Goal: Task Accomplishment & Management: Manage account settings

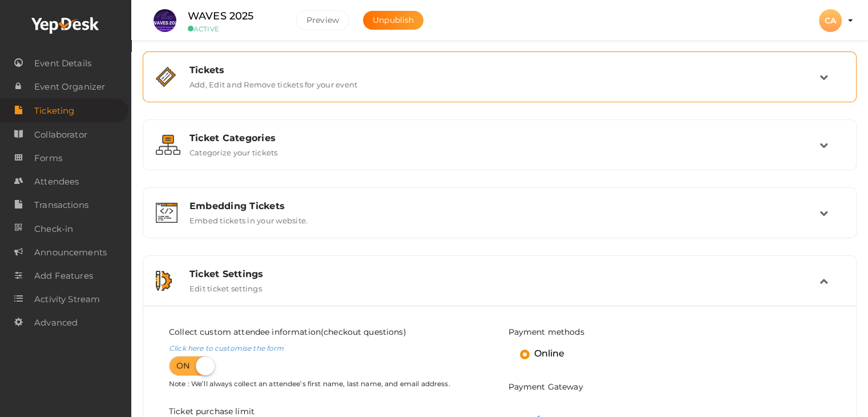
click at [259, 83] on label "Add, Edit and Remove tickets for your event" at bounding box center [273, 82] width 168 height 14
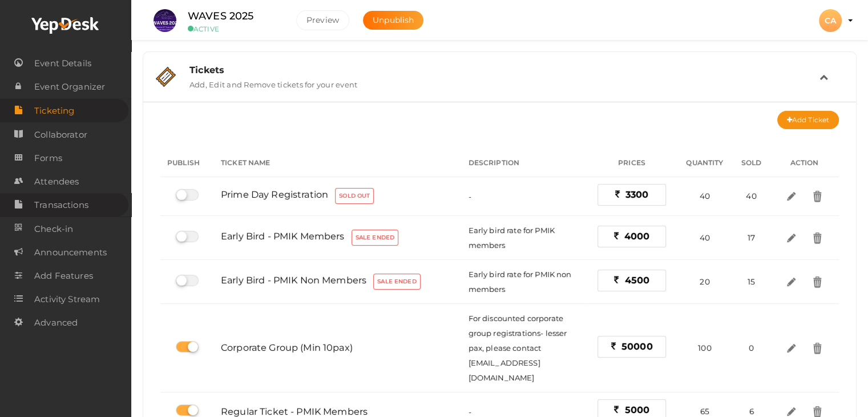
click at [77, 205] on span "Transactions" at bounding box center [61, 204] width 54 height 23
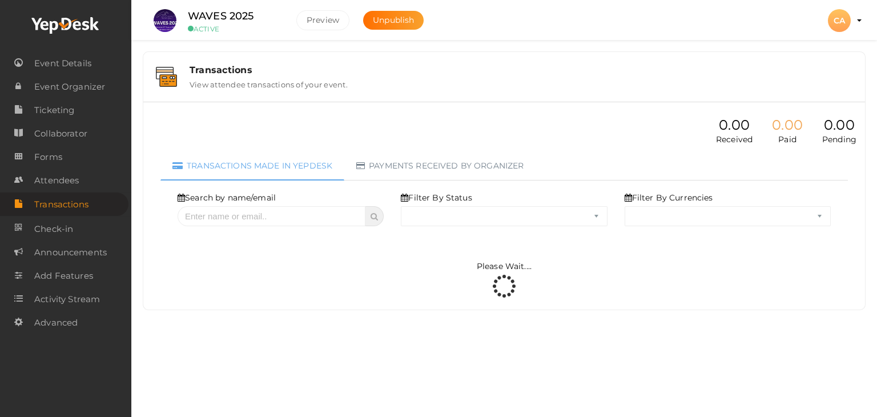
select select "ALL"
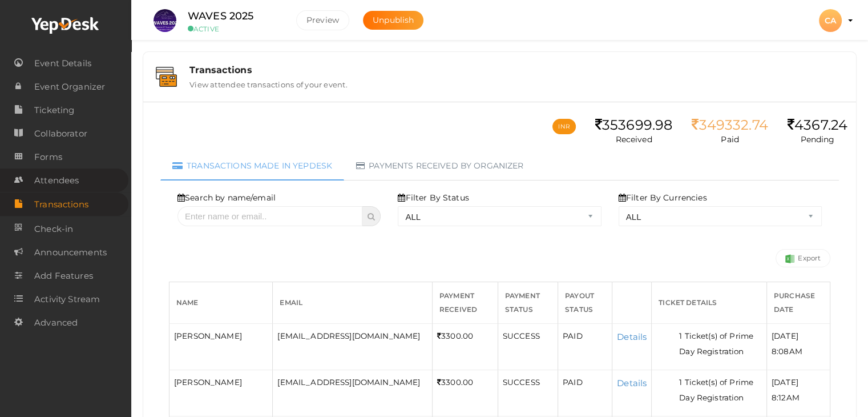
click at [64, 177] on span "Attendees" at bounding box center [56, 180] width 45 height 23
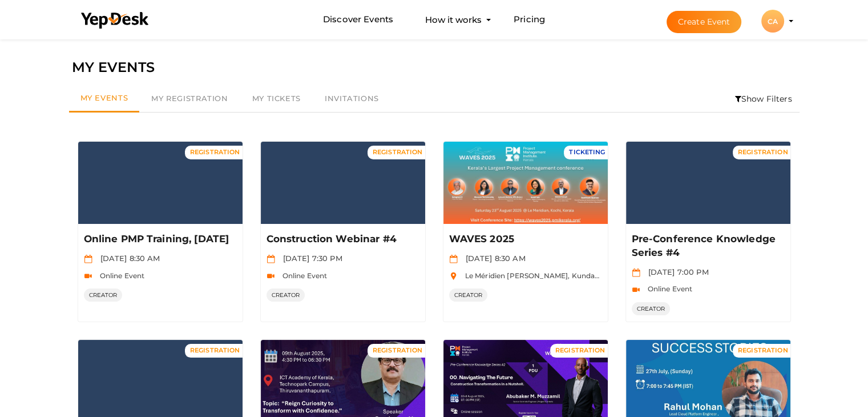
drag, startPoint x: 0, startPoint y: 0, endPoint x: 764, endPoint y: 21, distance: 764.4
click at [764, 21] on div "CA" at bounding box center [772, 21] width 23 height 23
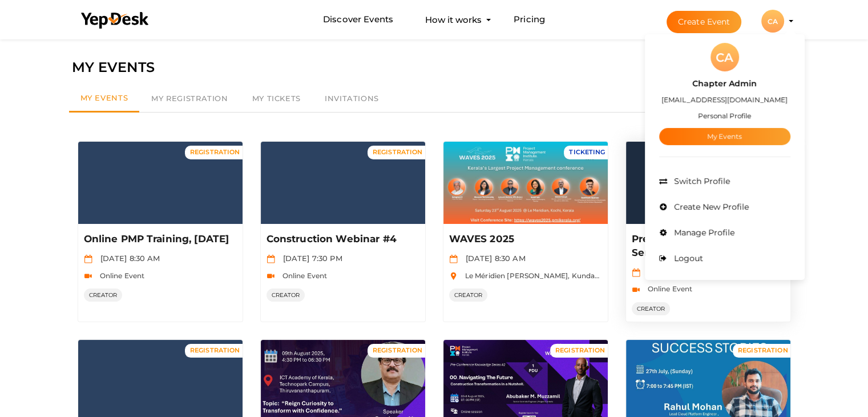
drag, startPoint x: 700, startPoint y: 260, endPoint x: 701, endPoint y: 252, distance: 7.4
click at [701, 259] on span "Logout" at bounding box center [687, 258] width 32 height 10
